Goal: Find specific page/section: Find specific page/section

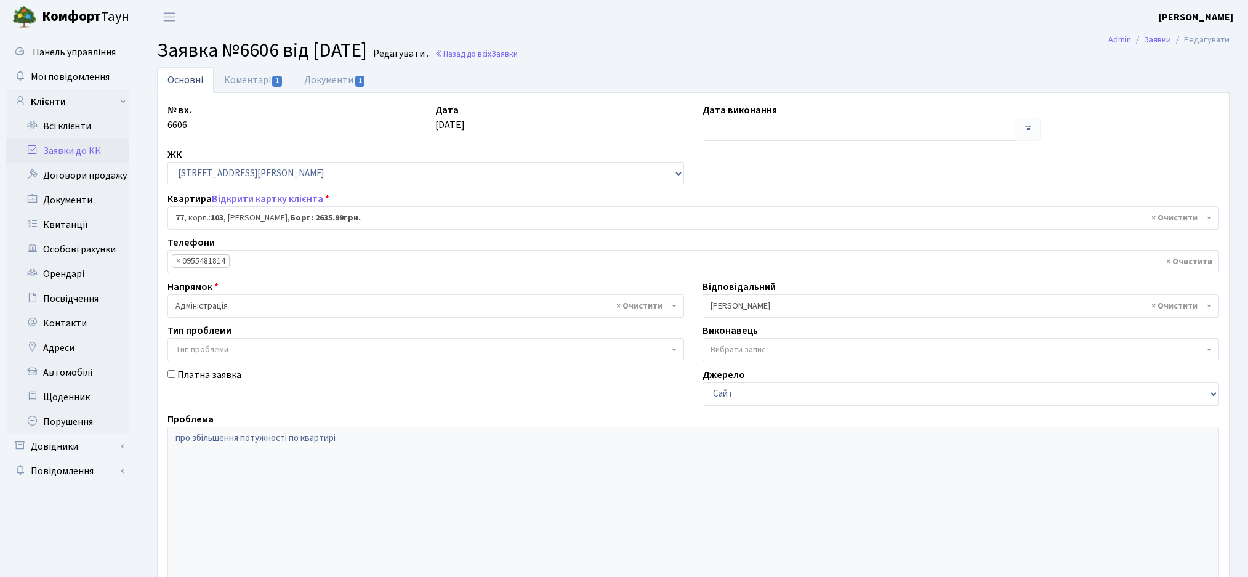
select select "42802"
click at [57, 132] on link "Всі клієнти" at bounding box center [67, 126] width 123 height 25
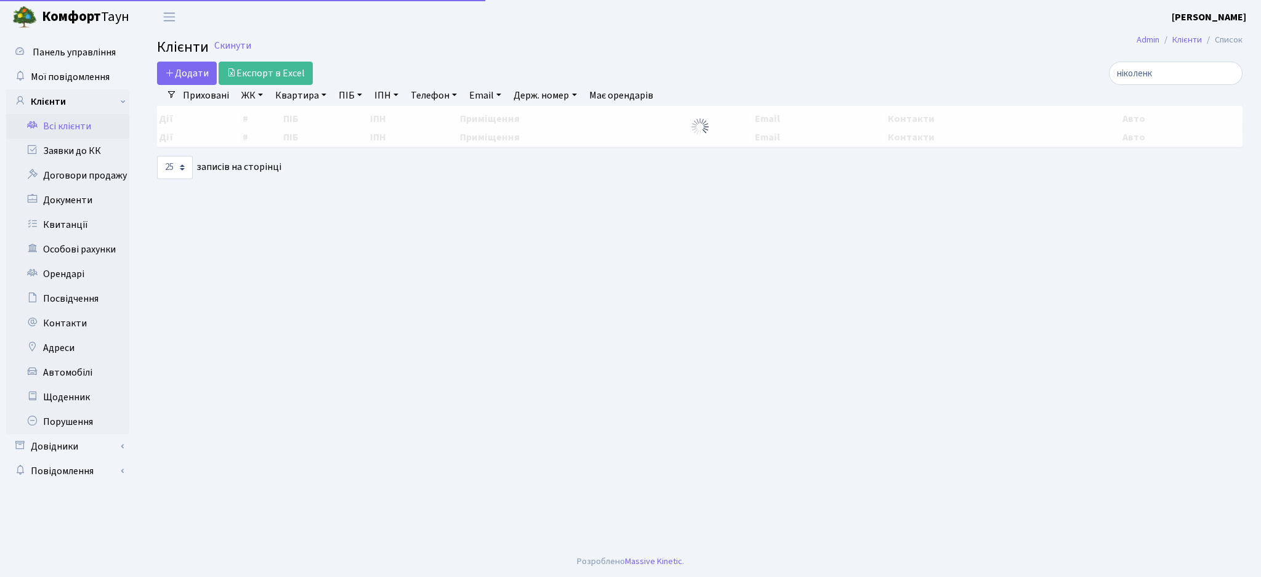
select select "25"
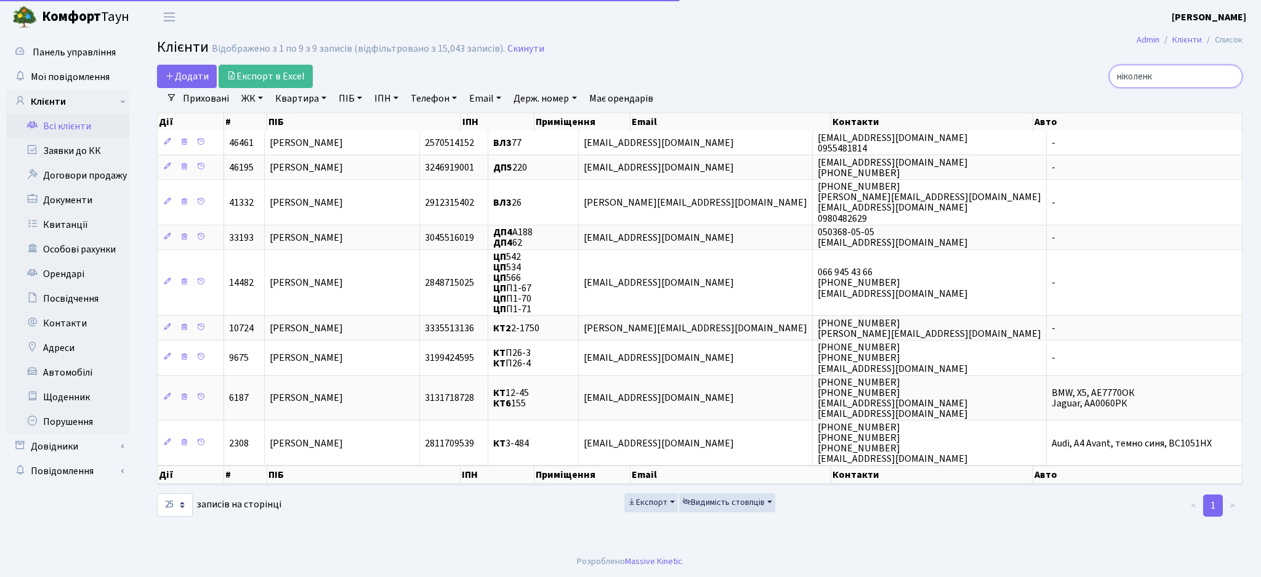
drag, startPoint x: 1177, startPoint y: 78, endPoint x: 1025, endPoint y: 76, distance: 152.1
click at [1025, 76] on div "ніколенк" at bounding box center [1068, 76] width 350 height 23
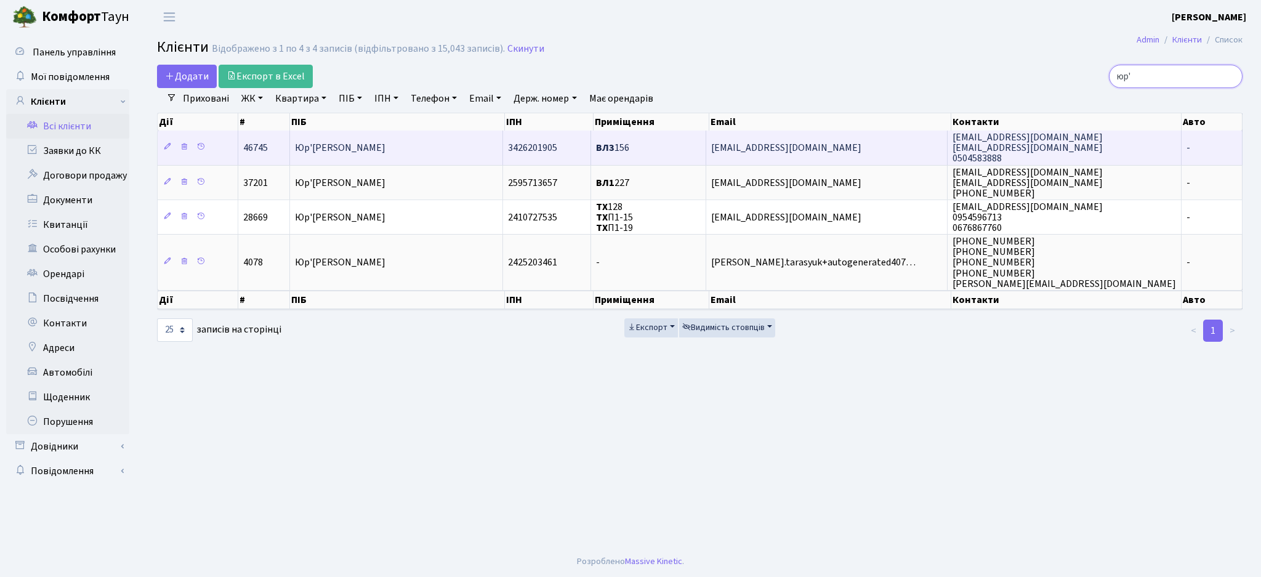
type input "юр'"
click at [461, 148] on td "Юр'єва Яна Володимирівна" at bounding box center [396, 148] width 213 height 34
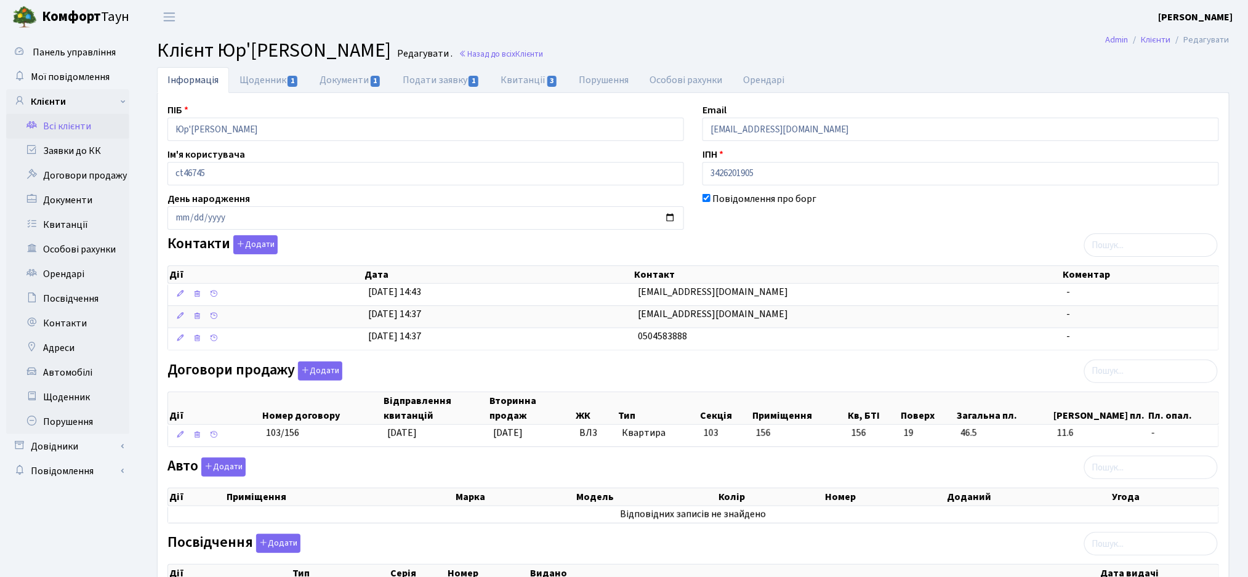
click at [718, 224] on div "Повідомлення про борг" at bounding box center [960, 211] width 535 height 38
click at [254, 82] on link "Щоденник 1" at bounding box center [269, 79] width 80 height 25
select select "25"
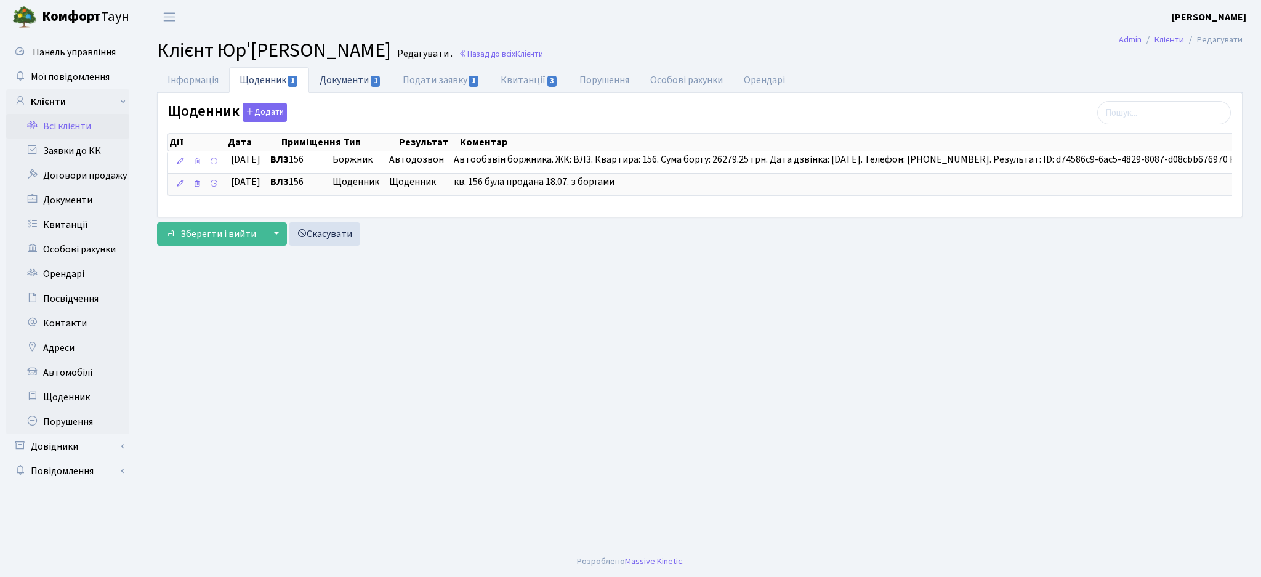
click at [333, 87] on link "Документи 1" at bounding box center [350, 79] width 83 height 25
select select "25"
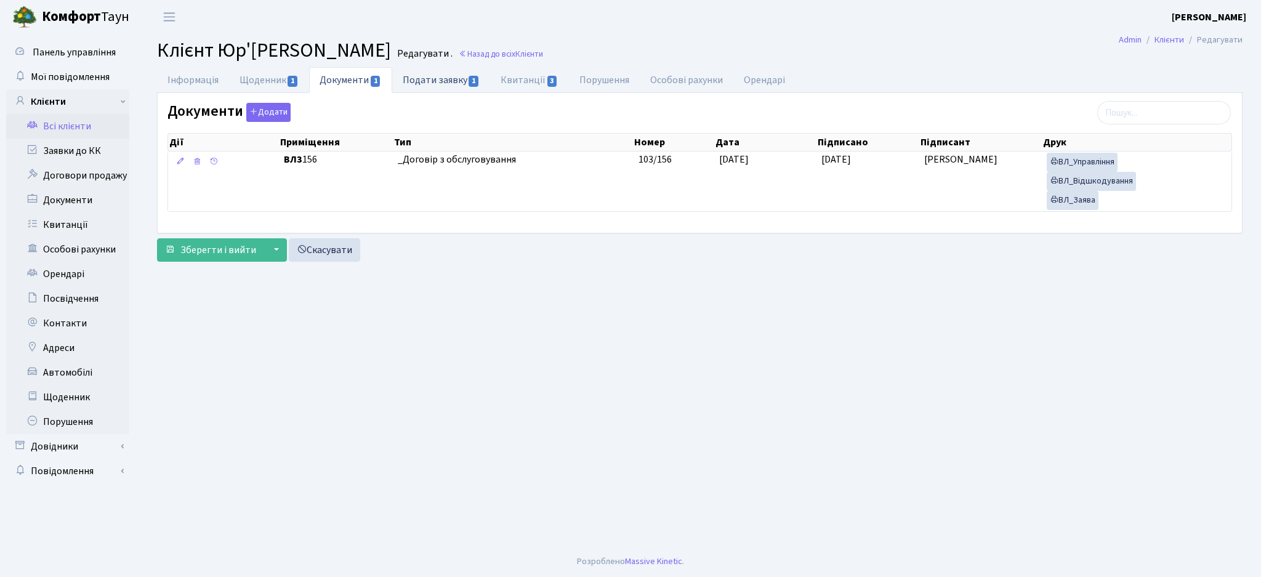
click at [430, 87] on link "Подати заявку 1" at bounding box center [441, 79] width 98 height 25
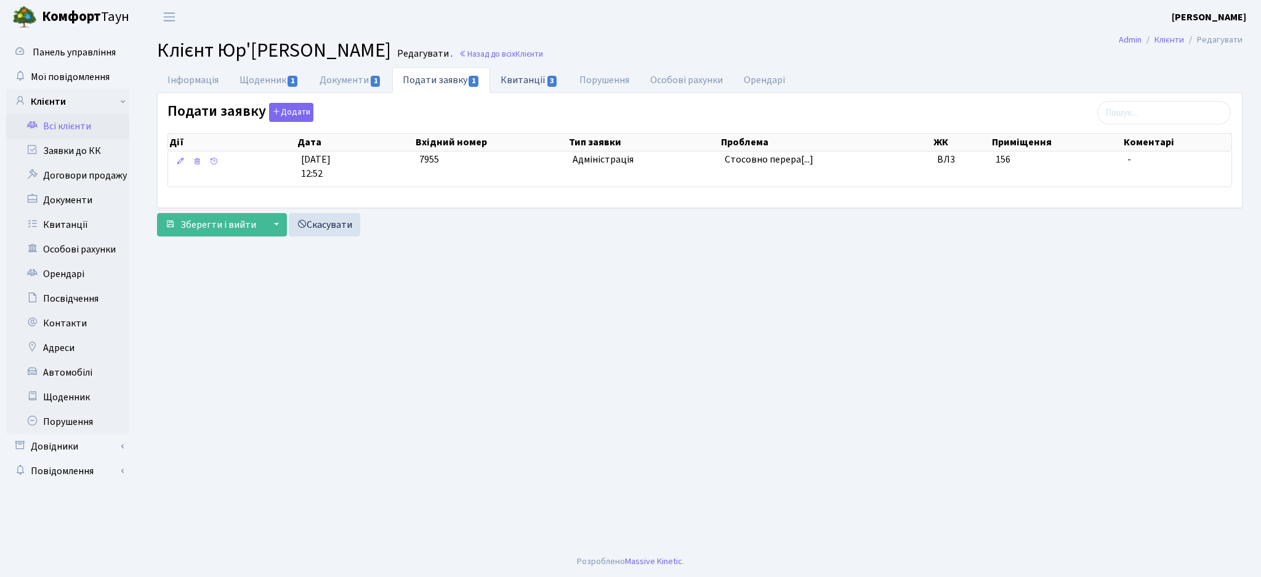
click at [523, 85] on link "Квитанції 3" at bounding box center [529, 79] width 78 height 25
select select "25"
